Goal: Task Accomplishment & Management: Use online tool/utility

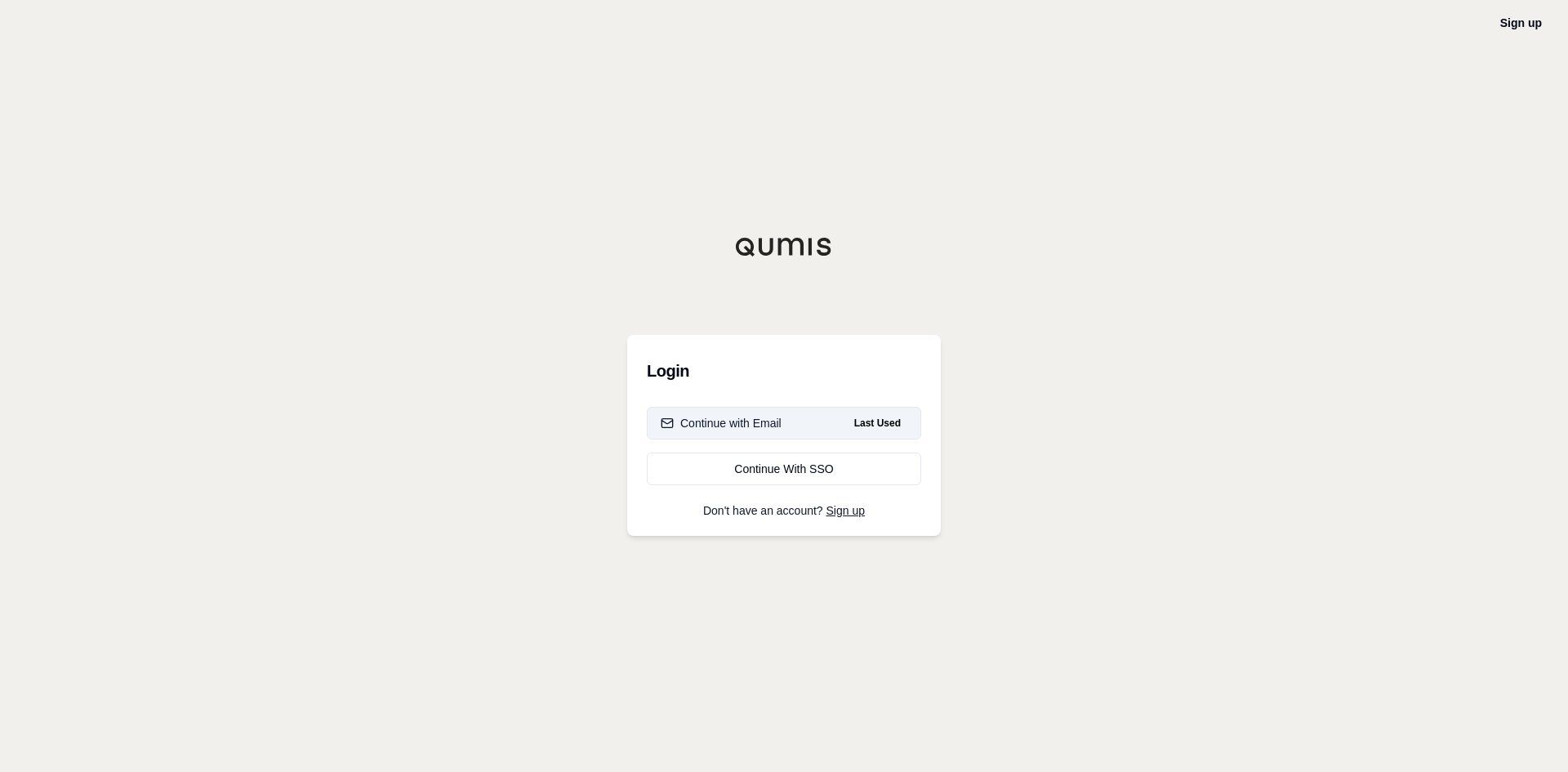
click at [726, 424] on div "Continue with Email" at bounding box center [721, 423] width 121 height 17
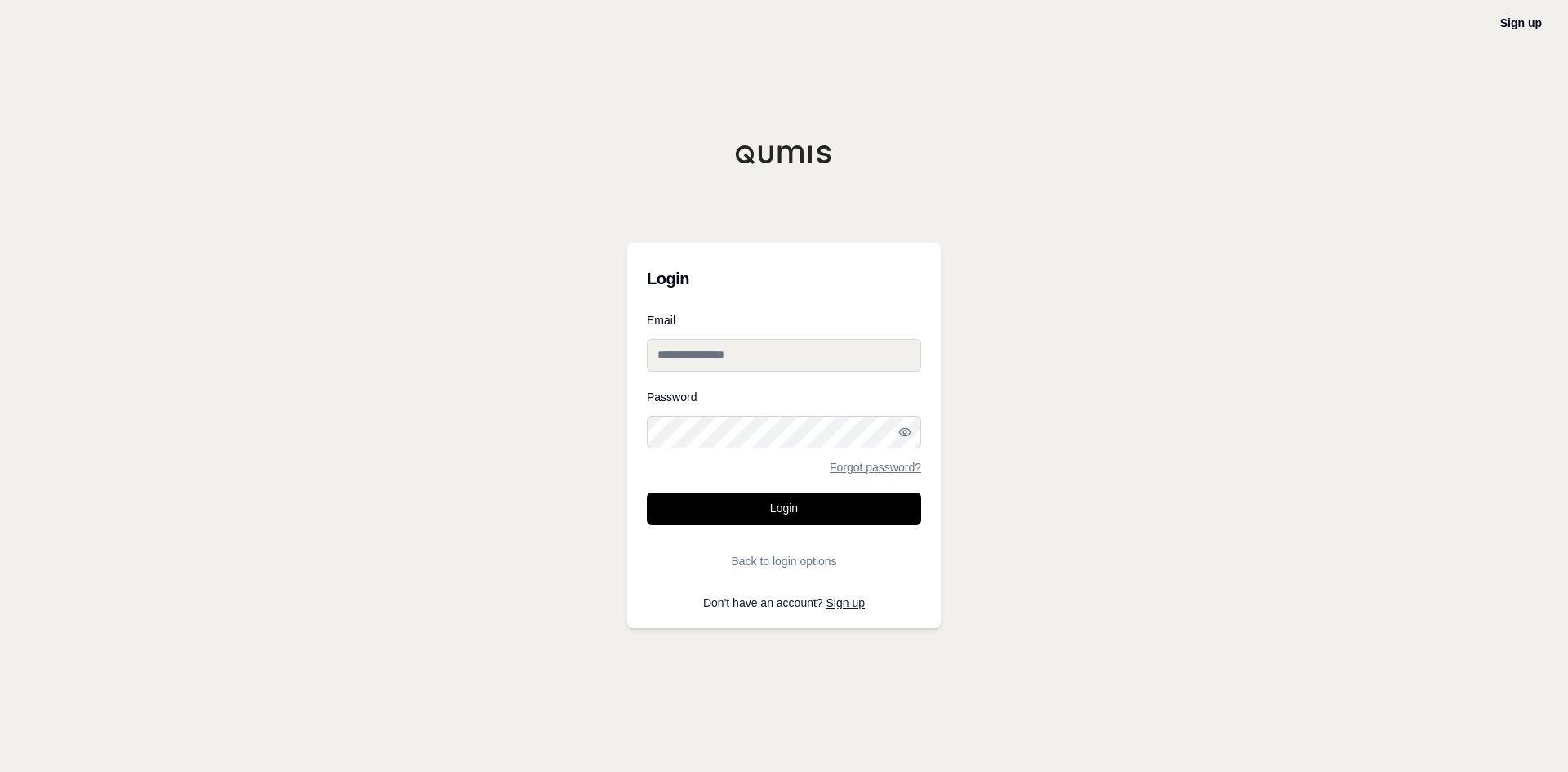
type input "**********"
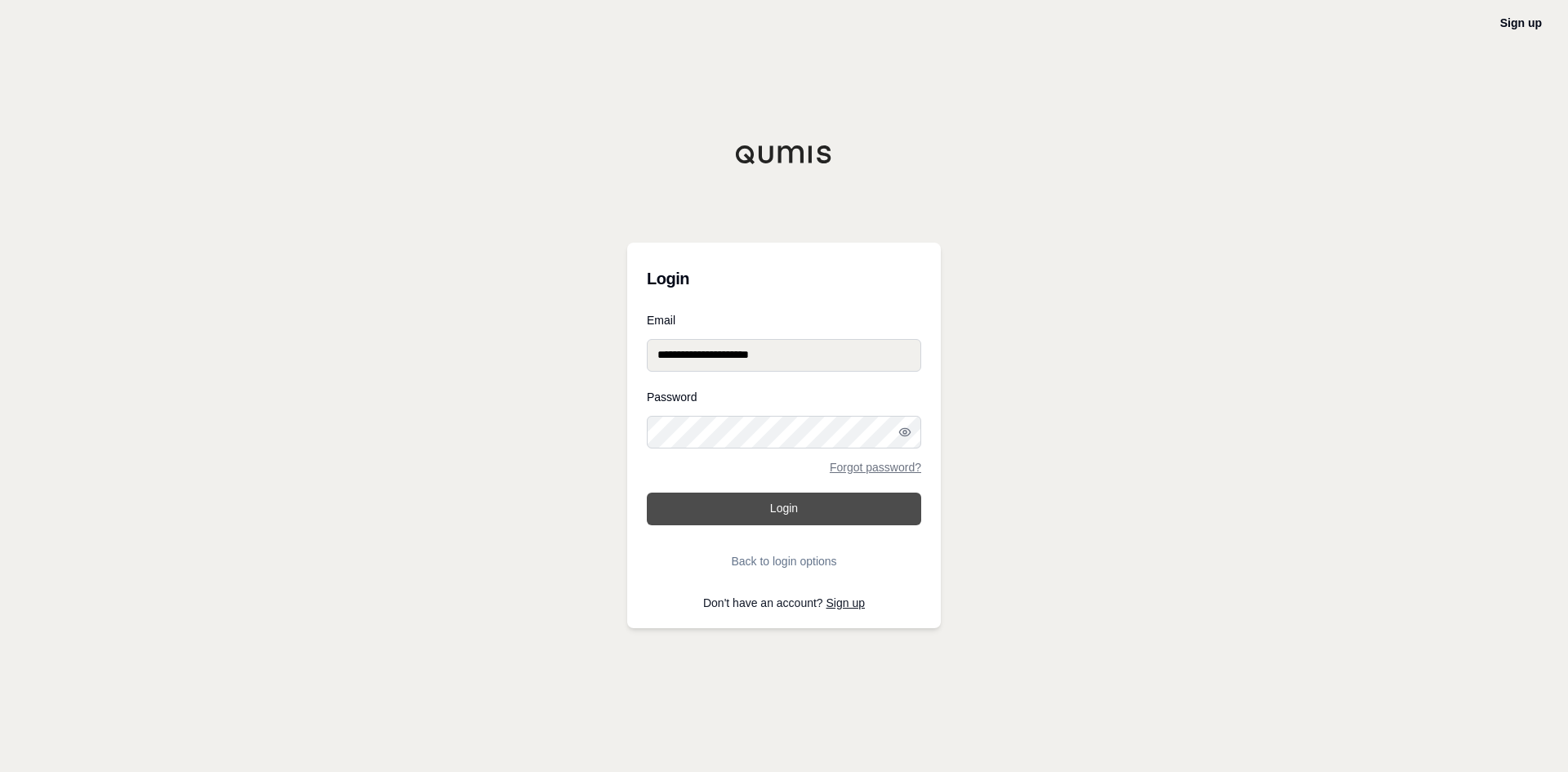
click at [798, 509] on button "Login" at bounding box center [784, 508] width 274 height 32
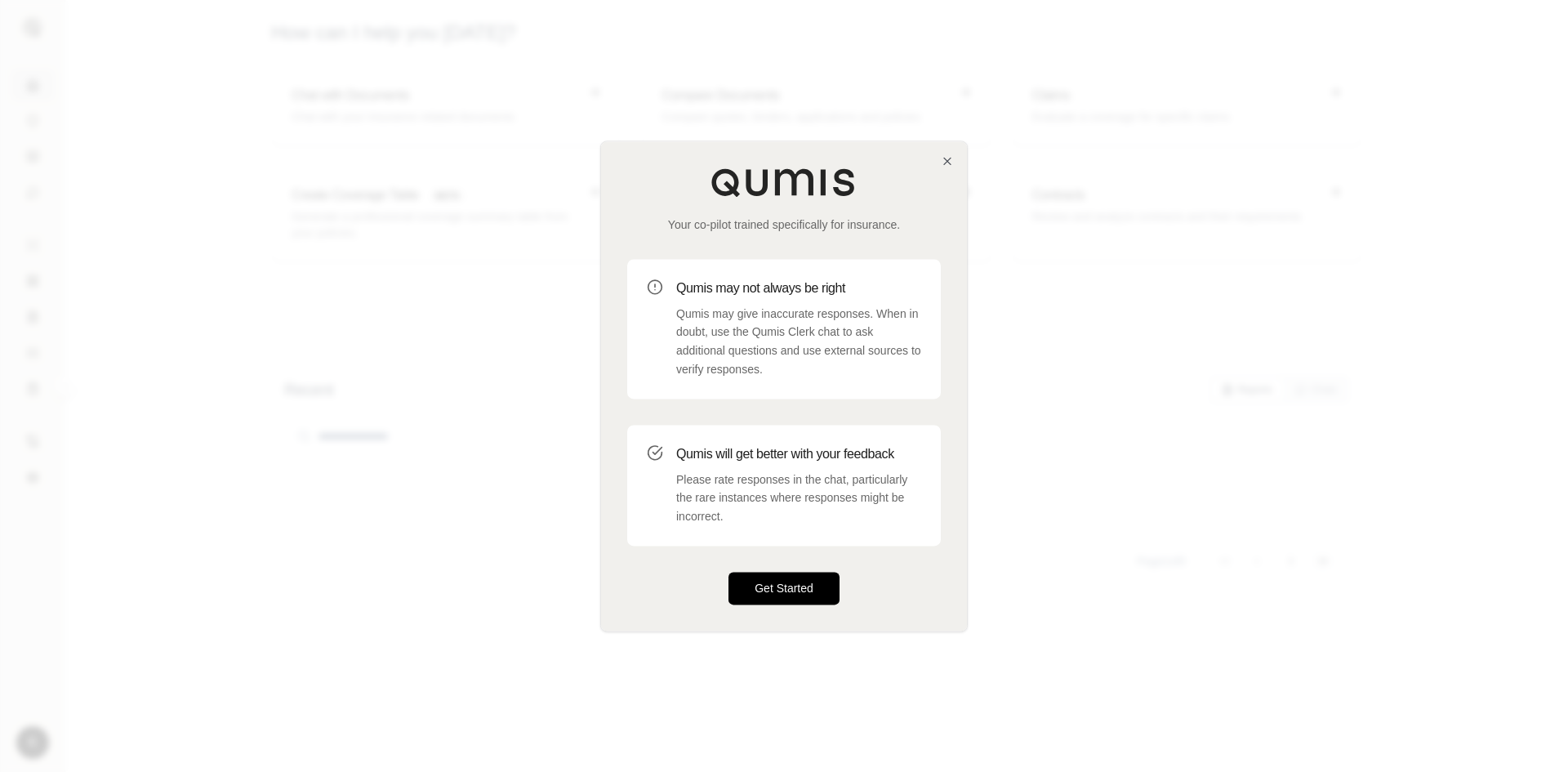
click at [794, 586] on button "Get Started" at bounding box center [784, 588] width 111 height 32
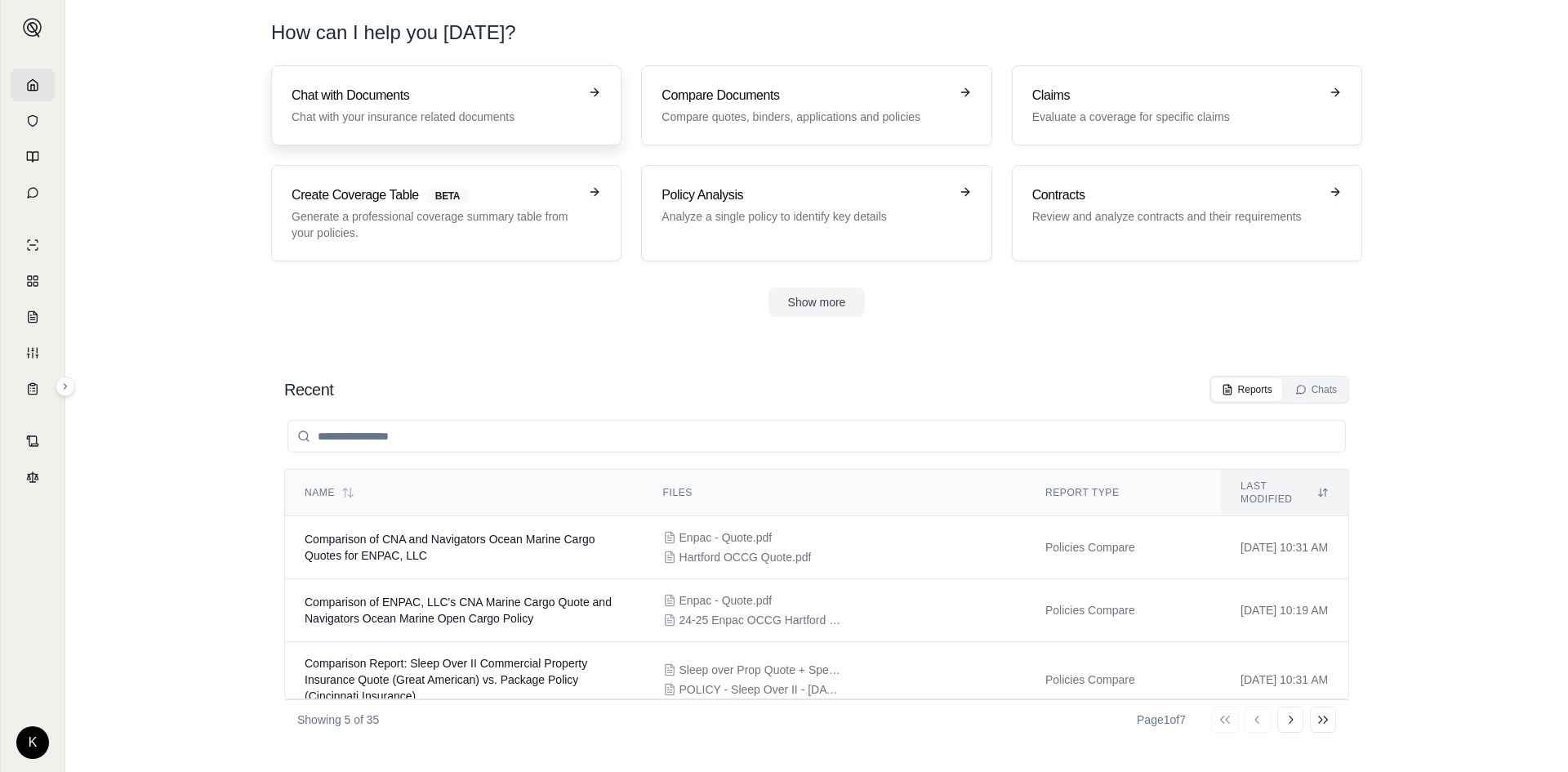
click at [360, 104] on h3 "Chat with Documents" at bounding box center [436, 95] width 287 height 20
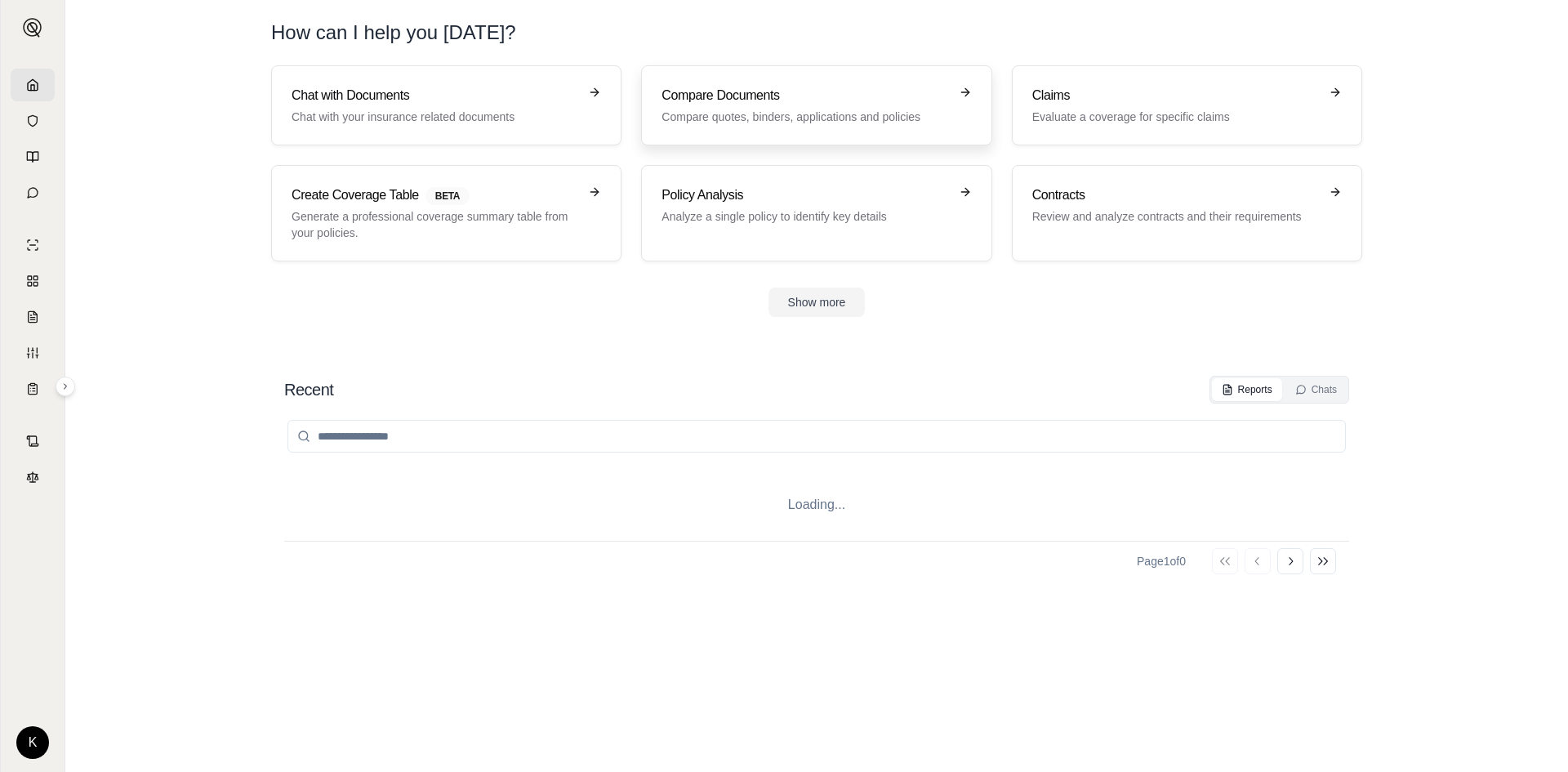
click at [713, 112] on p "Compare quotes, binders, applications and policies" at bounding box center [805, 117] width 287 height 17
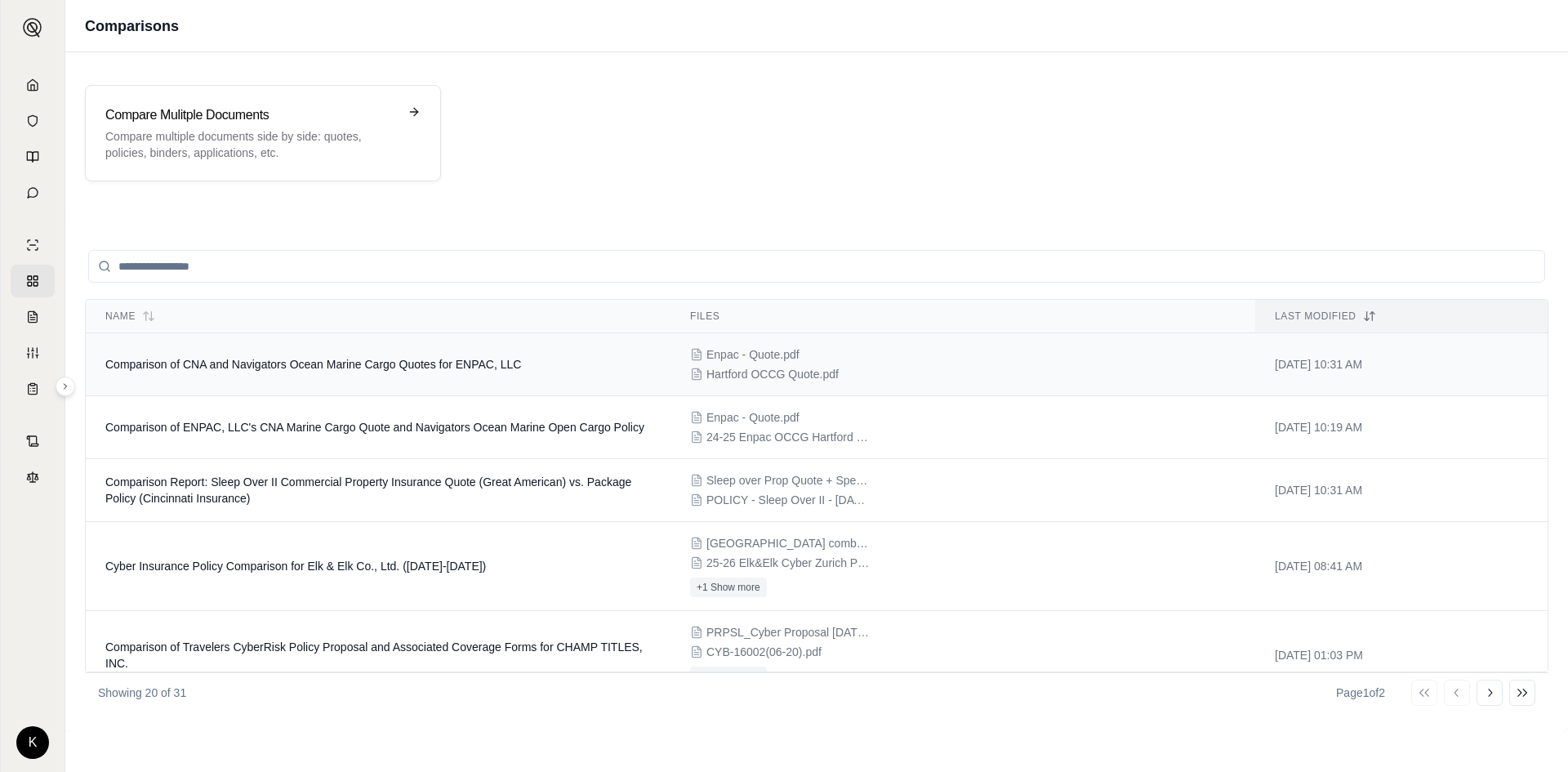
click at [549, 371] on td "Comparison of CNA and Navigators Ocean Marine Cargo Quotes for ENPAC, LLC" at bounding box center [377, 365] width 585 height 63
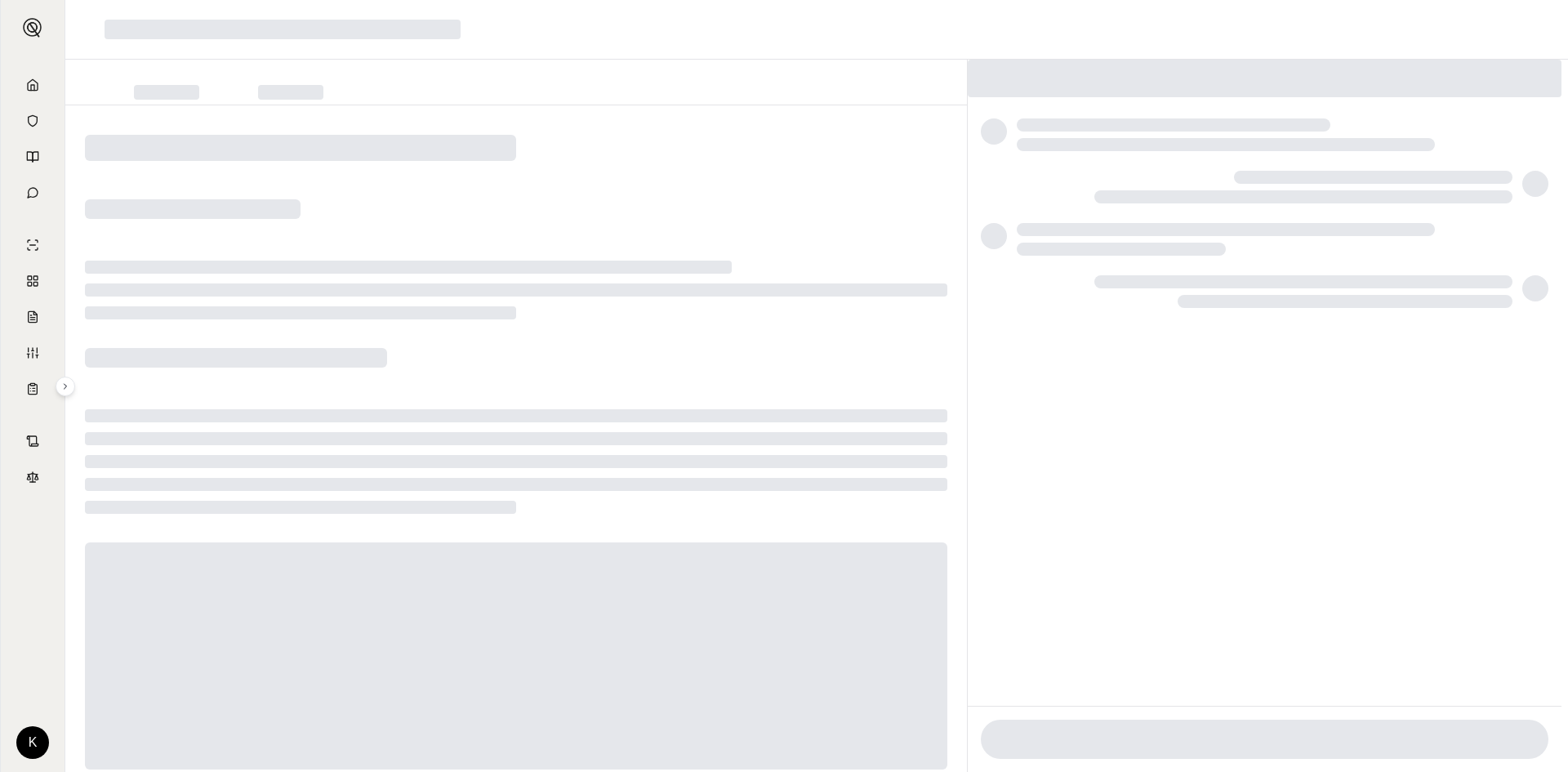
click at [1092, 746] on div at bounding box center [1264, 740] width 567 height 39
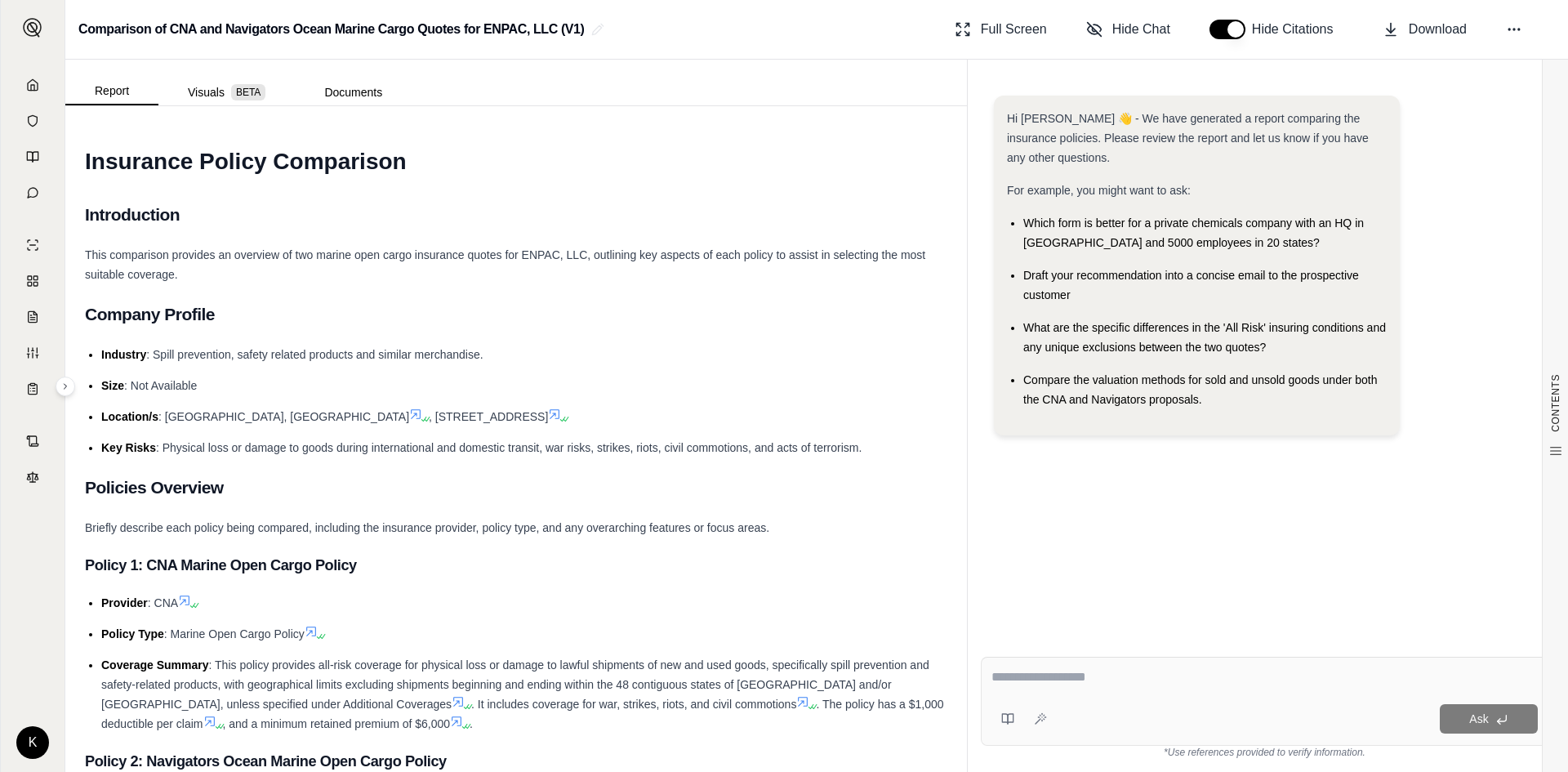
click at [1081, 695] on div "Ask" at bounding box center [1264, 701] width 567 height 89
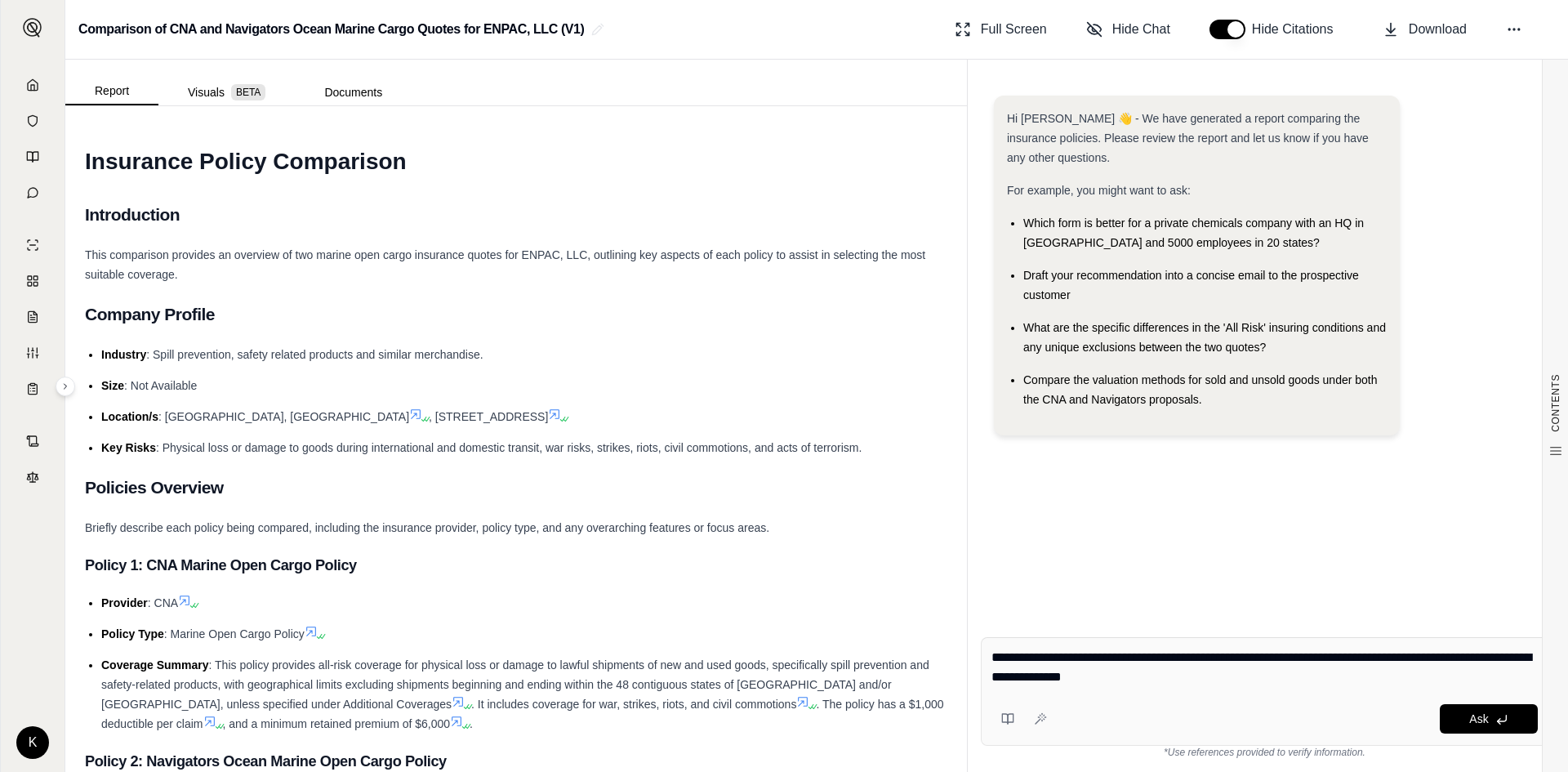
type textarea "**********"
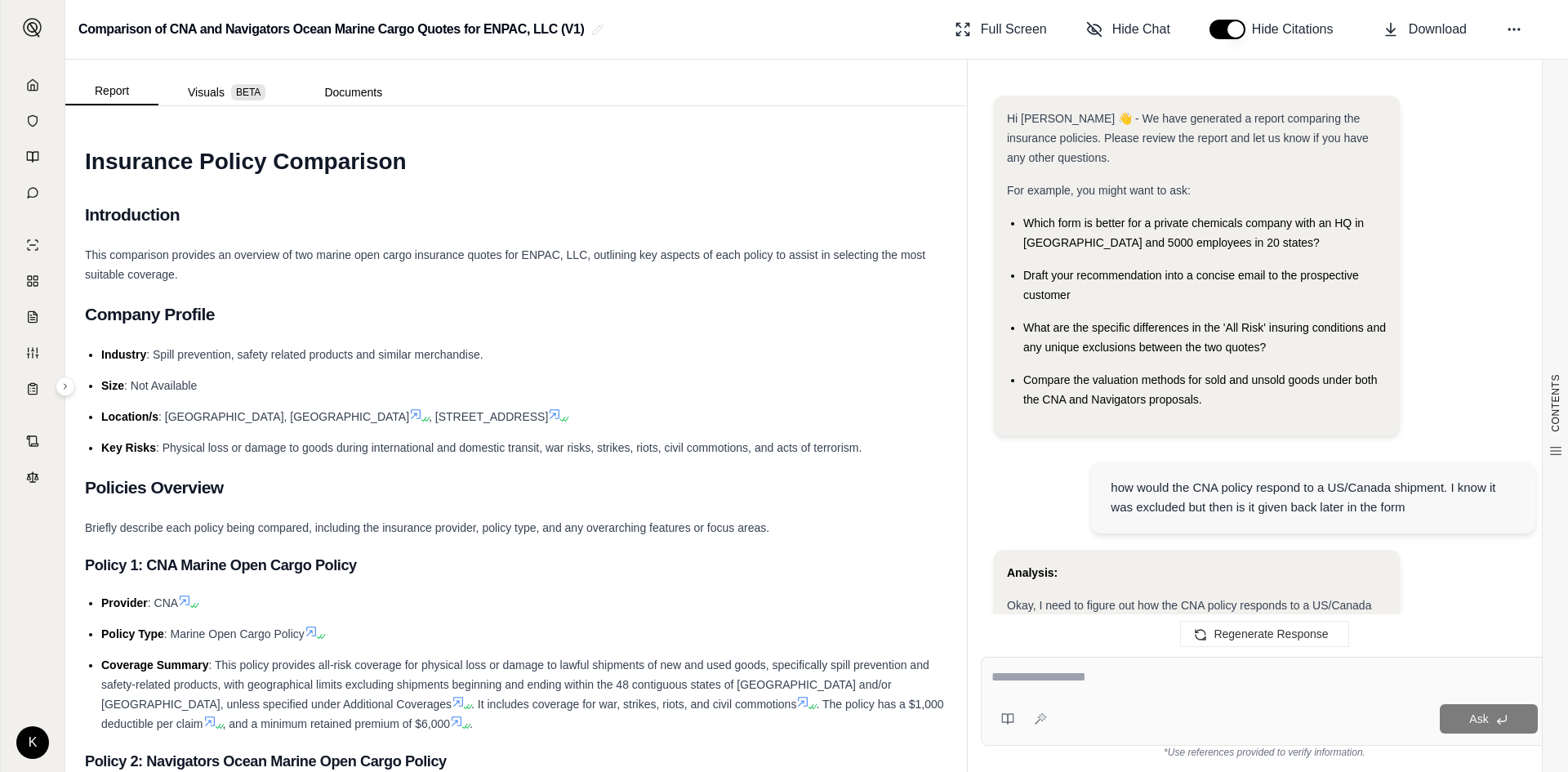
scroll to position [1233, 0]
